Goal: Transaction & Acquisition: Purchase product/service

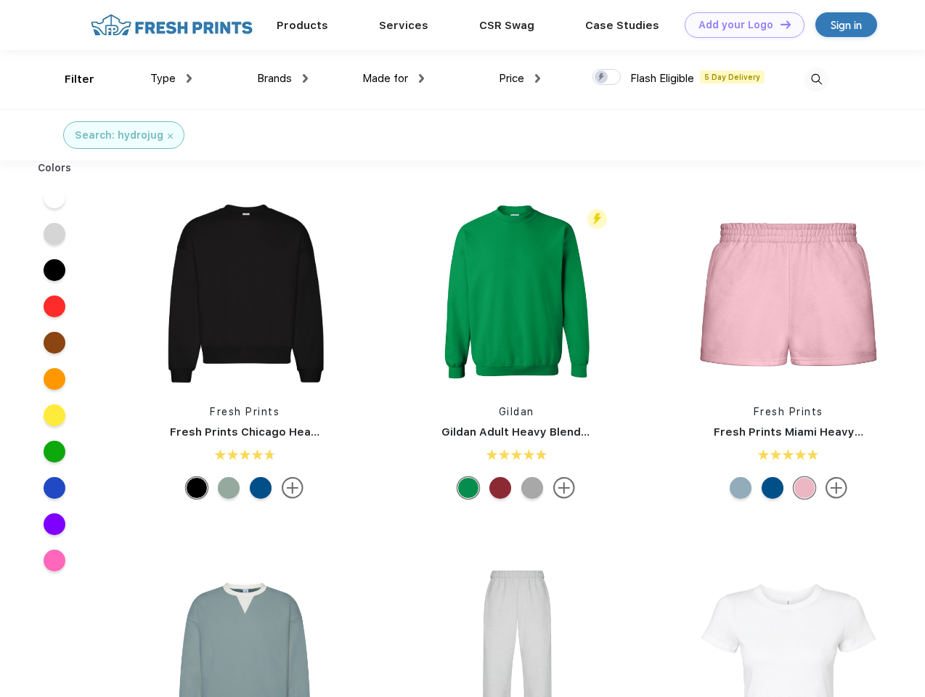
scroll to position [1, 0]
click at [739, 25] on link "Add your Logo Design Tool" at bounding box center [745, 24] width 120 height 25
click at [0, 0] on div "Design Tool" at bounding box center [0, 0] width 0 height 0
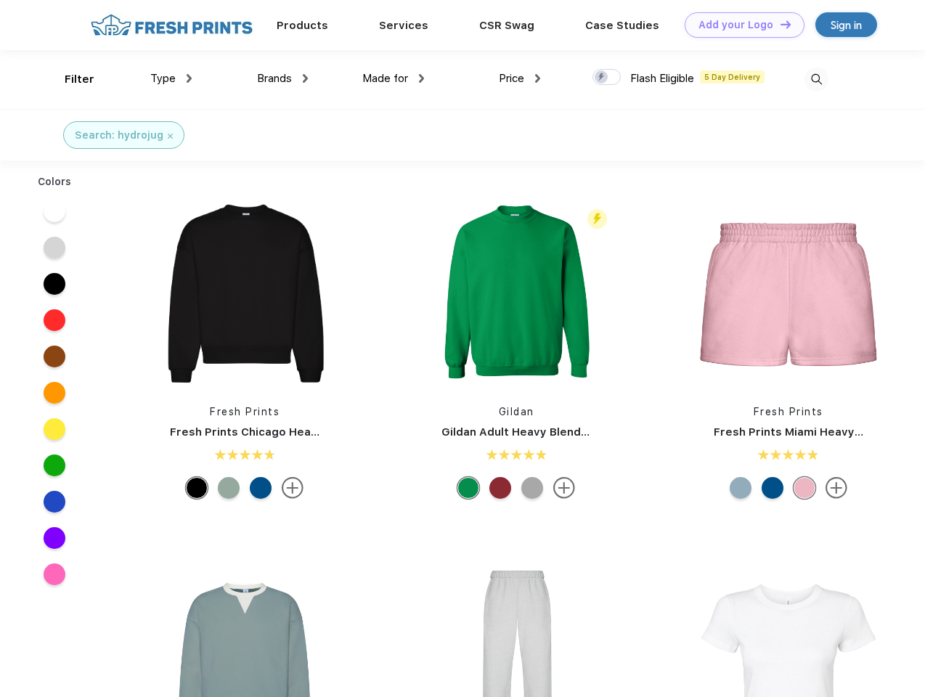
click at [779, 24] on link "Add your Logo Design Tool" at bounding box center [745, 24] width 120 height 25
click at [70, 79] on div "Filter" at bounding box center [80, 79] width 30 height 17
click at [171, 78] on span "Type" at bounding box center [162, 78] width 25 height 13
click at [283, 78] on span "Brands" at bounding box center [274, 78] width 35 height 13
click at [394, 78] on span "Made for" at bounding box center [385, 78] width 46 height 13
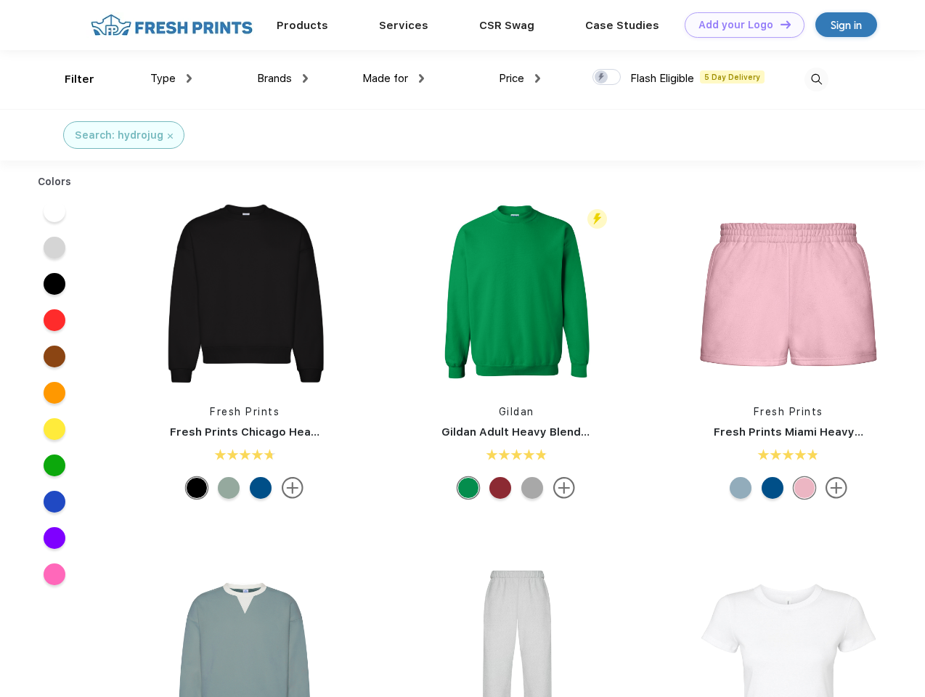
click at [520, 78] on span "Price" at bounding box center [511, 78] width 25 height 13
click at [607, 78] on div at bounding box center [607, 77] width 28 height 16
click at [602, 78] on input "checkbox" at bounding box center [597, 72] width 9 height 9
click at [816, 79] on img at bounding box center [817, 80] width 24 height 24
